Goal: Find specific page/section: Find specific page/section

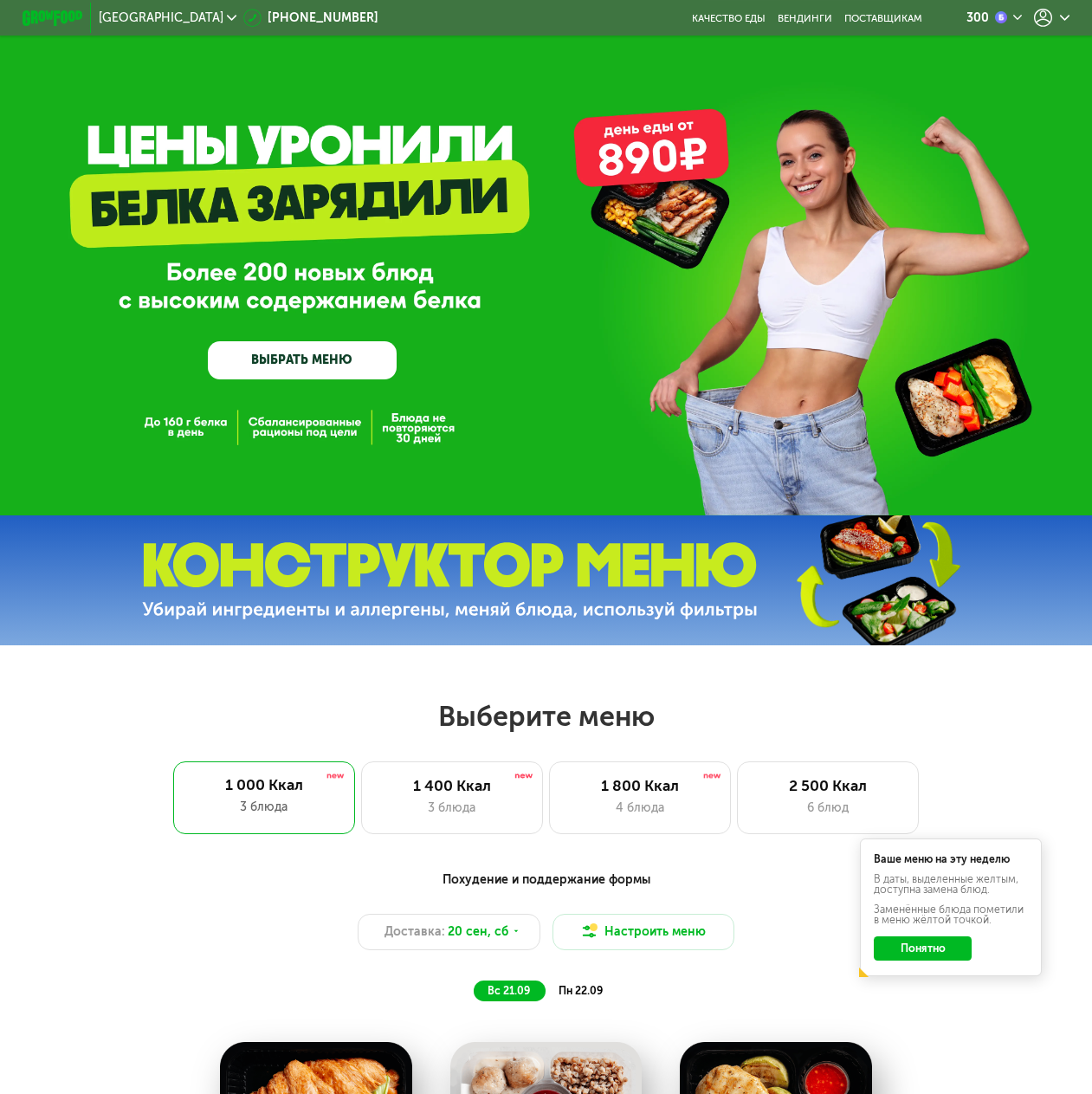
click at [1052, 20] on use at bounding box center [1043, 18] width 19 height 19
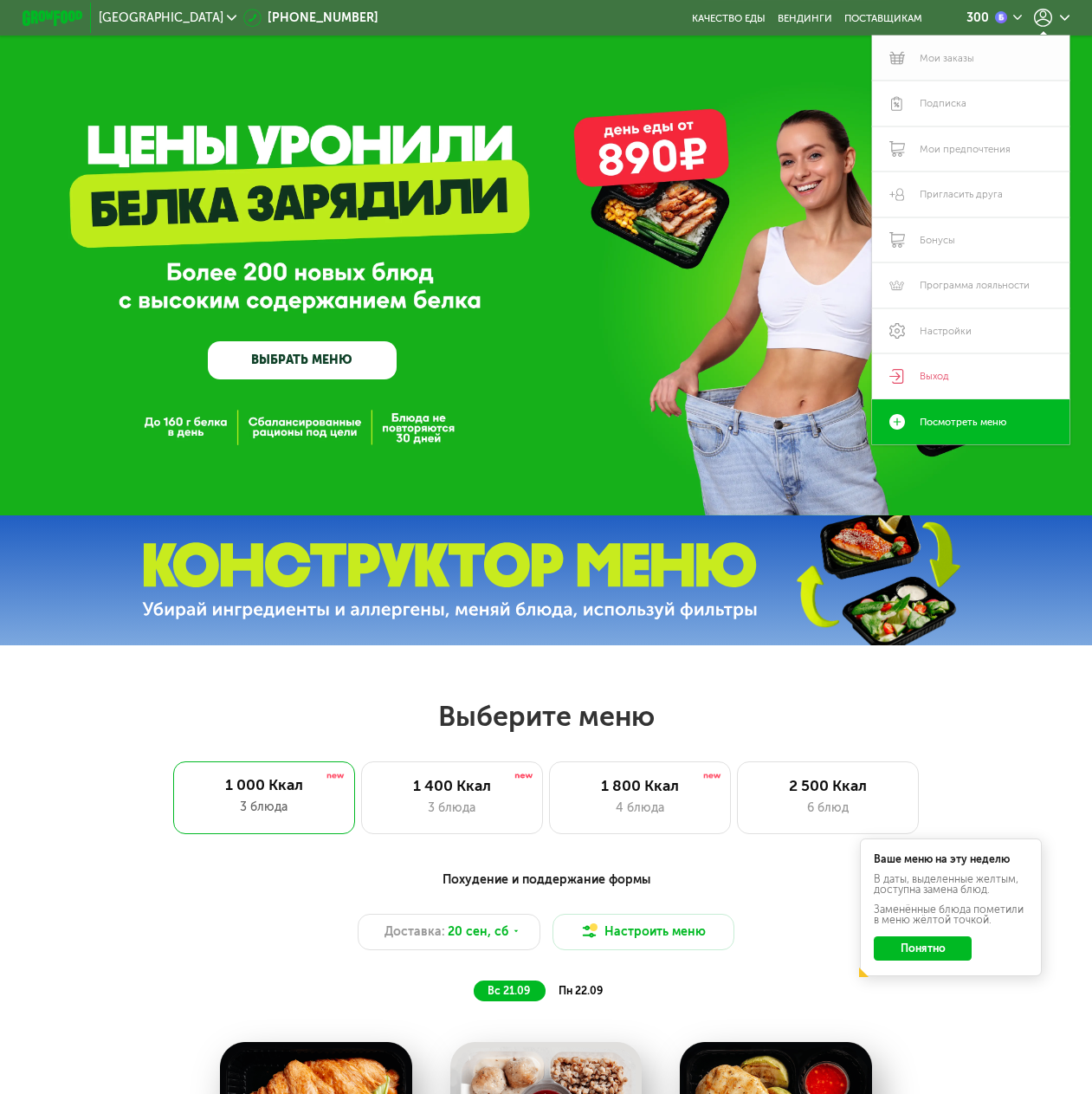
click at [948, 58] on link "Мои заказы" at bounding box center [971, 59] width 198 height 46
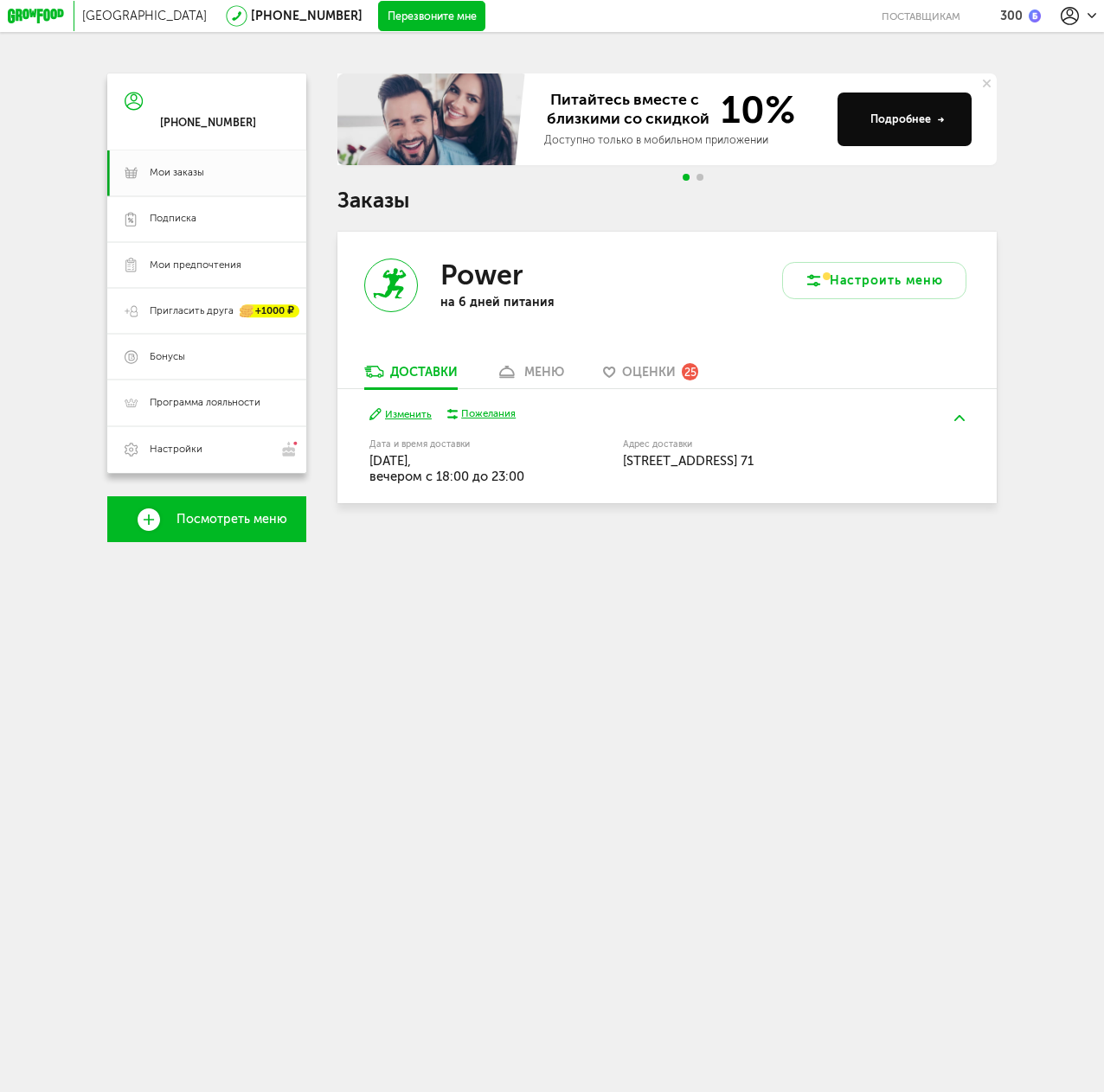
click at [530, 291] on div "Power" at bounding box center [539, 274] width 199 height 33
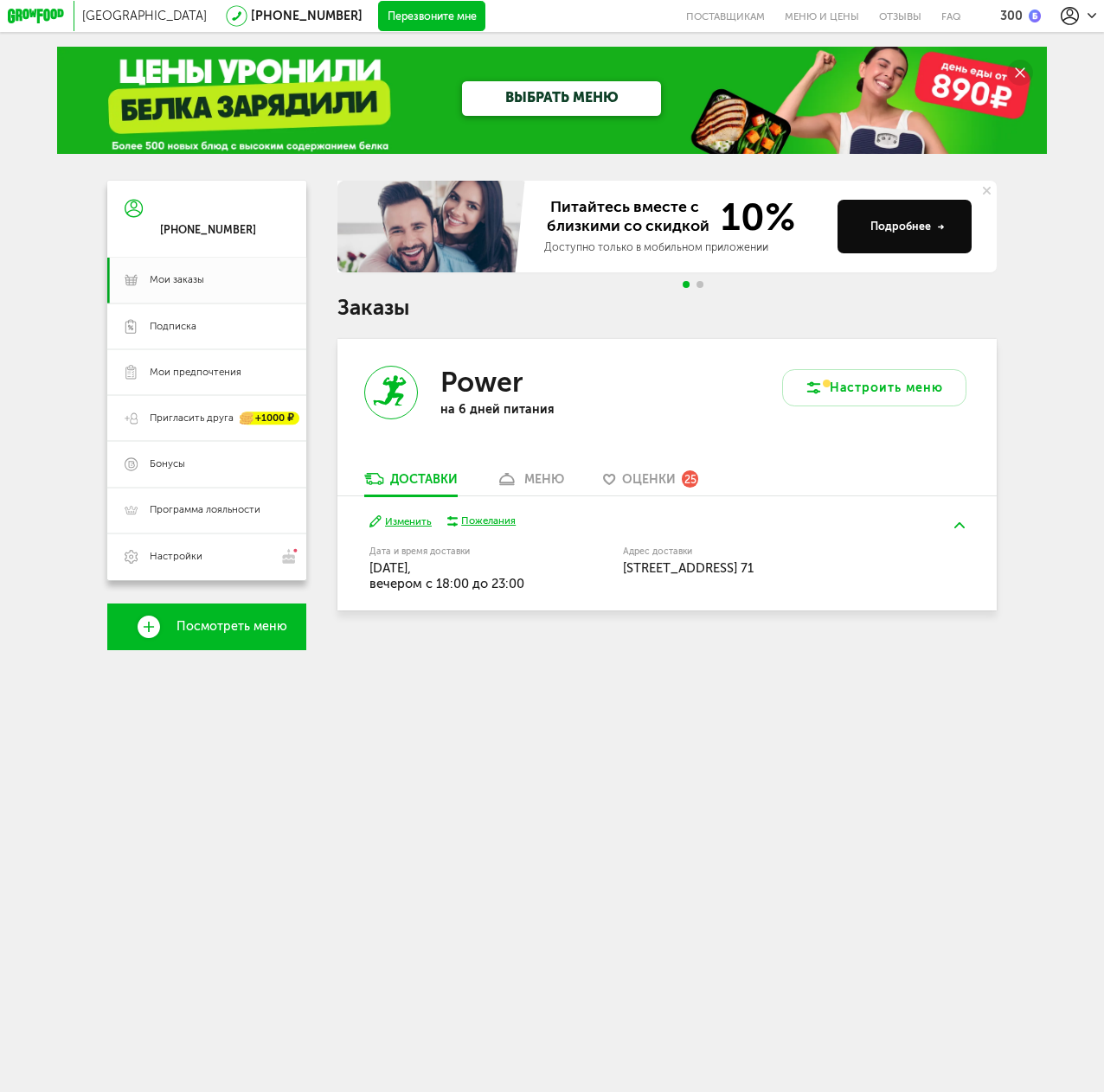
click at [513, 467] on div "Power на 6 дней питания" at bounding box center [502, 405] width 329 height 133
click at [523, 481] on link "меню" at bounding box center [529, 483] width 84 height 24
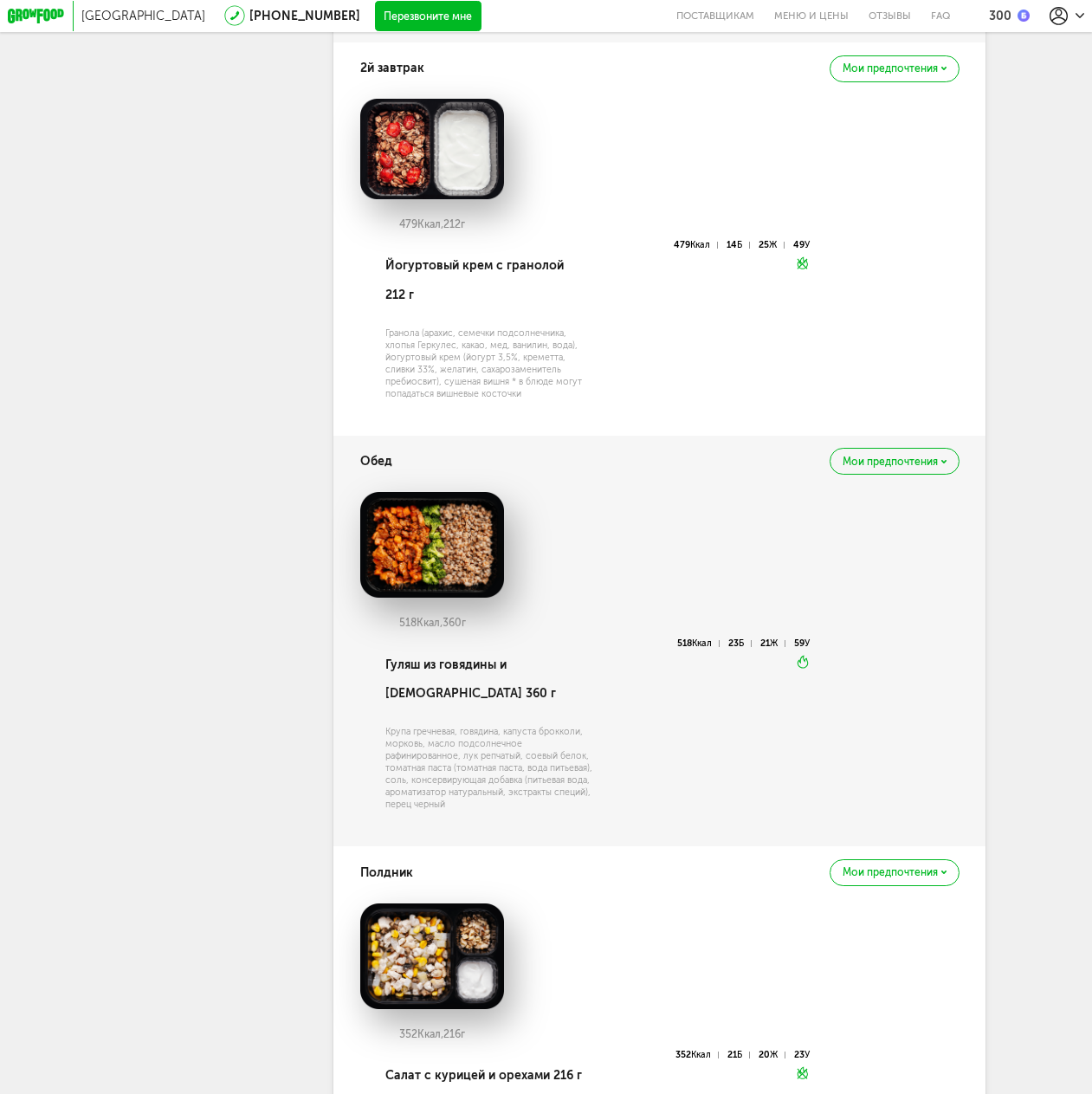
scroll to position [989, 0]
